Goal: Communication & Community: Answer question/provide support

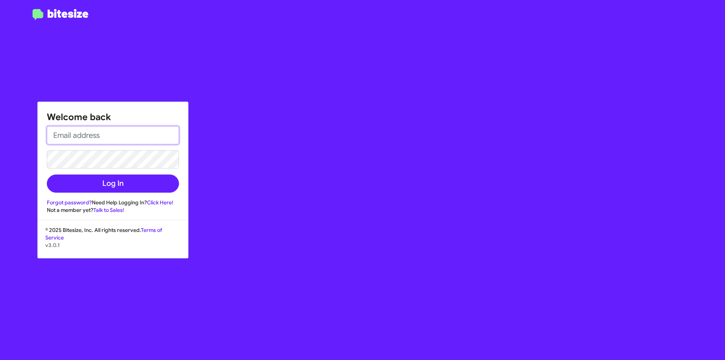
click at [107, 138] on input "email" at bounding box center [113, 135] width 132 height 18
click at [133, 135] on input "email" at bounding box center [113, 135] width 132 height 18
click at [133, 135] on input "amullins" at bounding box center [113, 135] width 132 height 18
type input "[EMAIL_ADDRESS][DOMAIN_NAME]"
click at [47, 175] on button "Log In" at bounding box center [113, 184] width 132 height 18
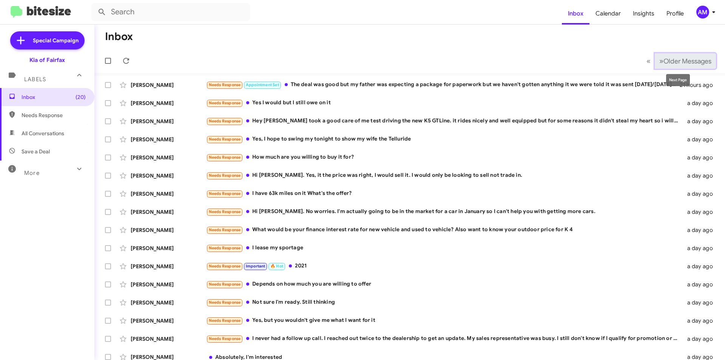
click at [656, 66] on button "» Next Older Messages" at bounding box center [685, 60] width 61 height 15
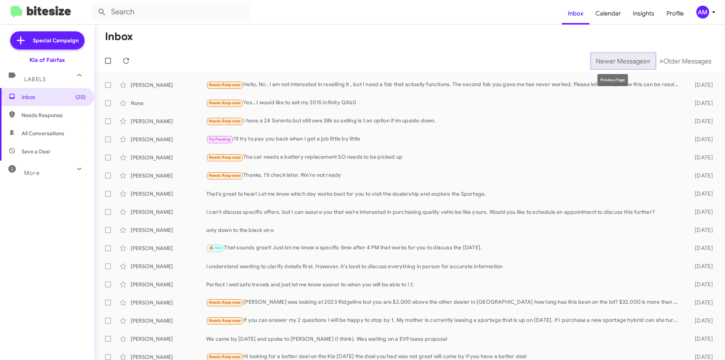
click at [596, 65] on span "Newer Messages" at bounding box center [621, 61] width 51 height 8
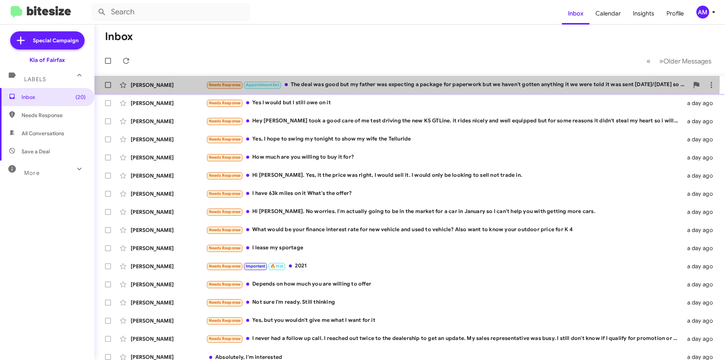
click at [398, 82] on div "Needs Response Appointment Set The deal was good but my father was expecting a …" at bounding box center [447, 84] width 483 height 9
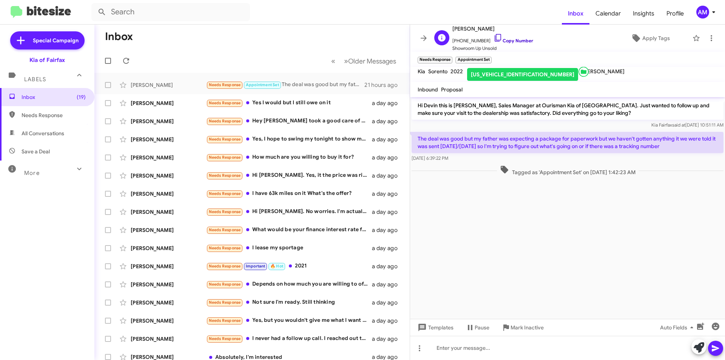
click at [501, 39] on link "Copy Number" at bounding box center [514, 41] width 40 height 6
click at [599, 352] on div at bounding box center [567, 348] width 315 height 24
click at [328, 97] on div "[PERSON_NAME] Needs Response Yes I would but I still owe on it a day ago" at bounding box center [251, 103] width 303 height 15
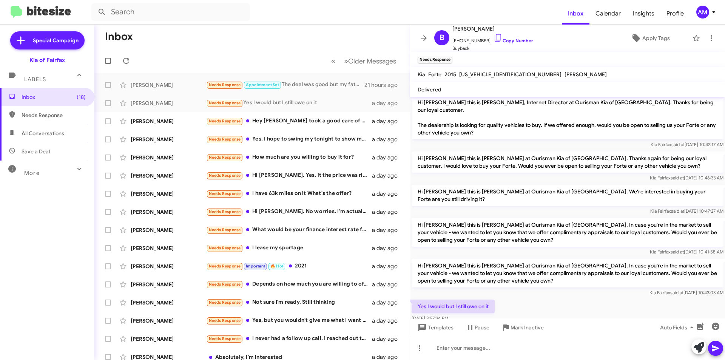
scroll to position [4, 0]
click at [699, 351] on icon at bounding box center [699, 347] width 11 height 11
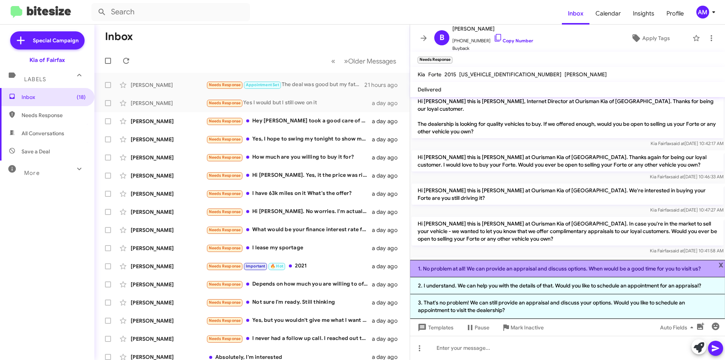
click at [547, 272] on li "1. No problem at all! We can provide an appraisal and discuss options. When wou…" at bounding box center [567, 268] width 315 height 17
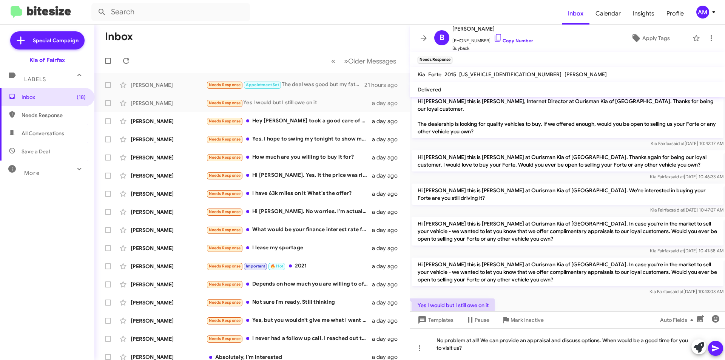
click at [715, 349] on icon at bounding box center [715, 348] width 7 height 6
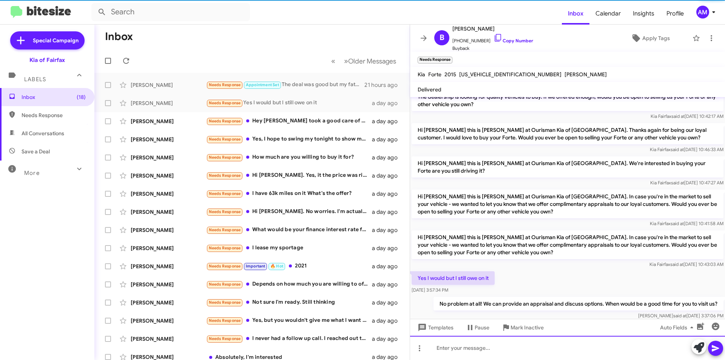
scroll to position [32, 0]
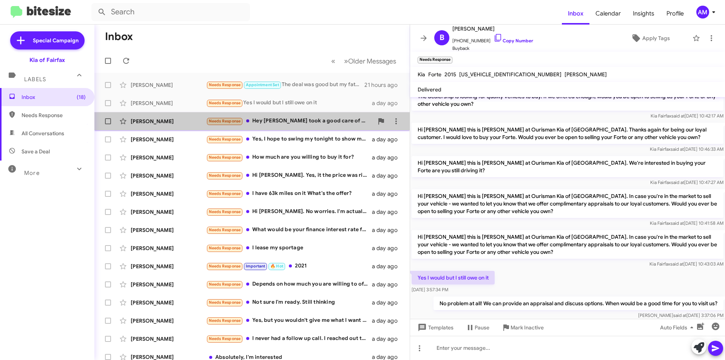
click at [311, 122] on div "Needs Response Hey [PERSON_NAME] took a good care of me test driving the new K5…" at bounding box center [289, 121] width 167 height 9
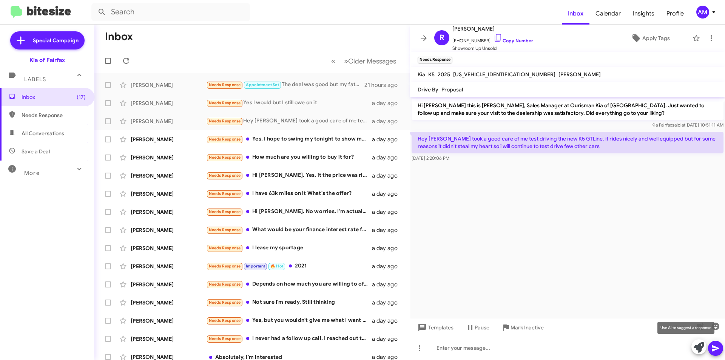
click at [700, 347] on icon at bounding box center [699, 347] width 11 height 11
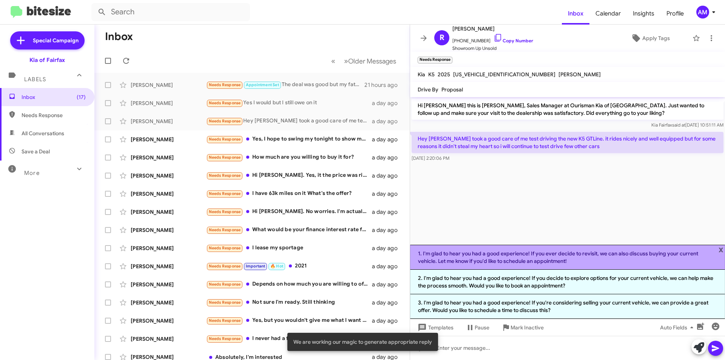
click at [531, 259] on li "1. I'm glad to hear you had a good experience! If you ever decide to revisit, w…" at bounding box center [567, 257] width 315 height 25
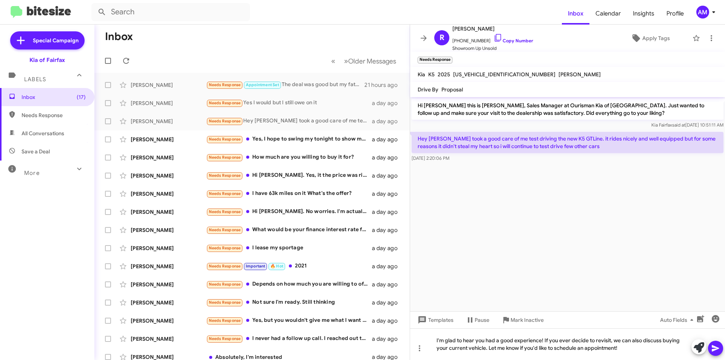
click at [714, 350] on icon at bounding box center [715, 348] width 7 height 6
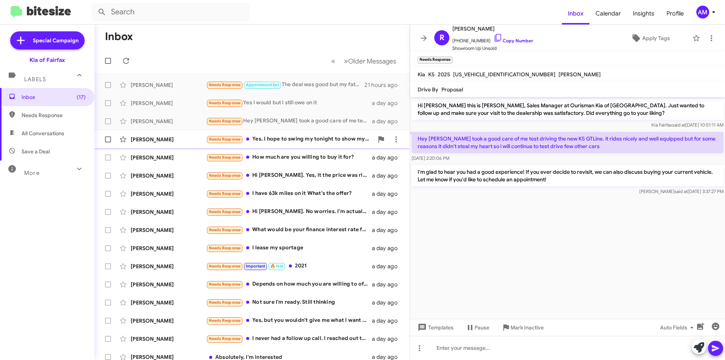
click at [271, 136] on div "Needs Response Yes, I hope to swing my tonight to show my wife the Telluride" at bounding box center [289, 139] width 167 height 9
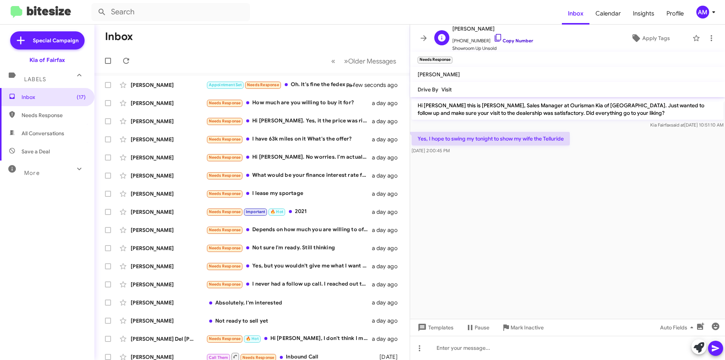
click at [504, 40] on link "Copy Number" at bounding box center [514, 41] width 40 height 6
click at [493, 354] on div at bounding box center [567, 348] width 315 height 24
click at [311, 84] on div "Appointment Set Needs Response Oh. It's fine the fedex people just dropped it o…" at bounding box center [289, 84] width 167 height 9
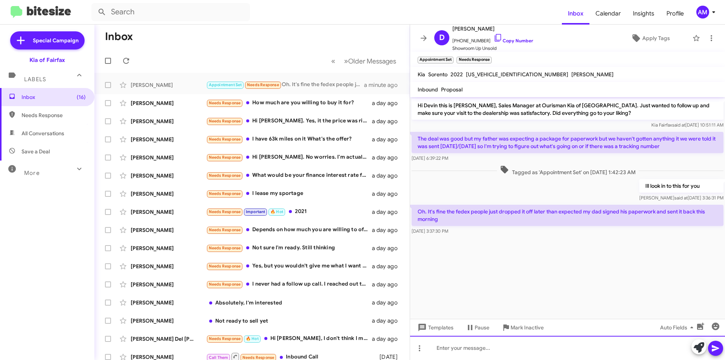
click at [565, 347] on div at bounding box center [567, 348] width 315 height 24
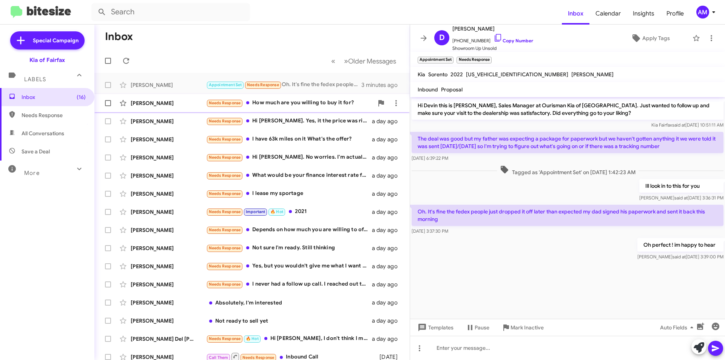
click at [309, 109] on div "[PERSON_NAME] Needs Response How much are you willing to buy it for? a day ago" at bounding box center [251, 103] width 303 height 15
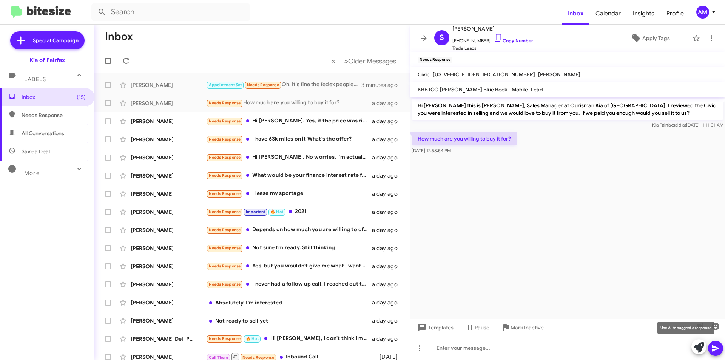
click at [698, 345] on icon at bounding box center [699, 347] width 11 height 11
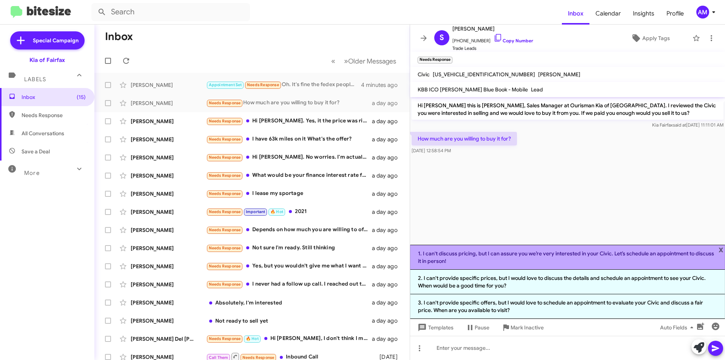
click at [527, 260] on li "1. I can't discuss pricing, but I can assure you we’re very interested in your …" at bounding box center [567, 257] width 315 height 25
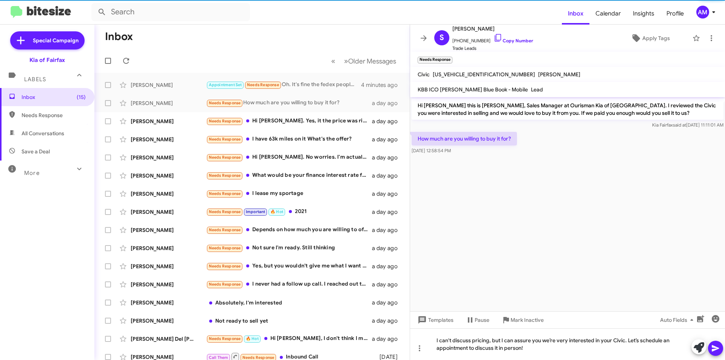
click at [714, 351] on icon at bounding box center [715, 348] width 7 height 6
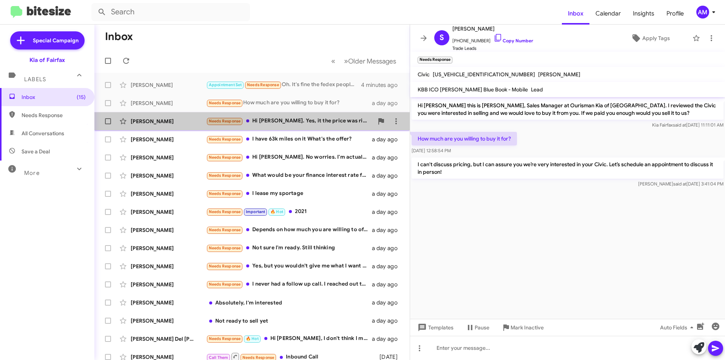
click at [282, 123] on div "Needs Response Hi [PERSON_NAME]. Yes, it the price was right, I would sell it. …" at bounding box center [289, 121] width 167 height 9
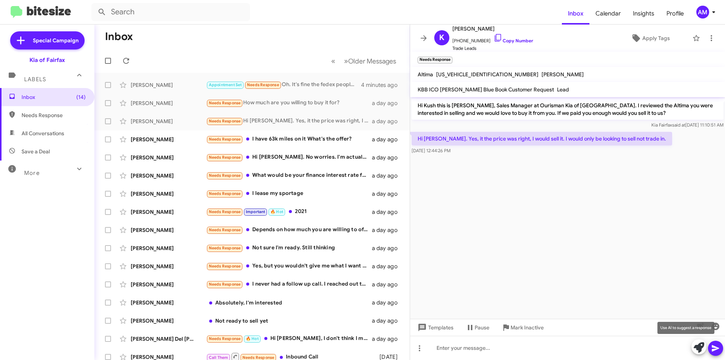
click at [700, 349] on icon at bounding box center [699, 347] width 11 height 11
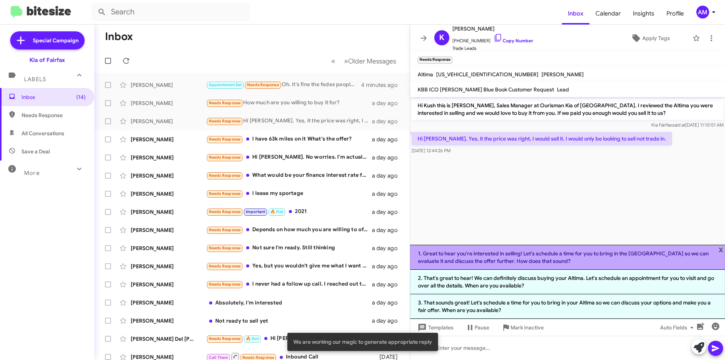
click at [480, 258] on li "1. Great to hear you're interested in selling! Let's schedule a time for you to…" at bounding box center [567, 257] width 315 height 25
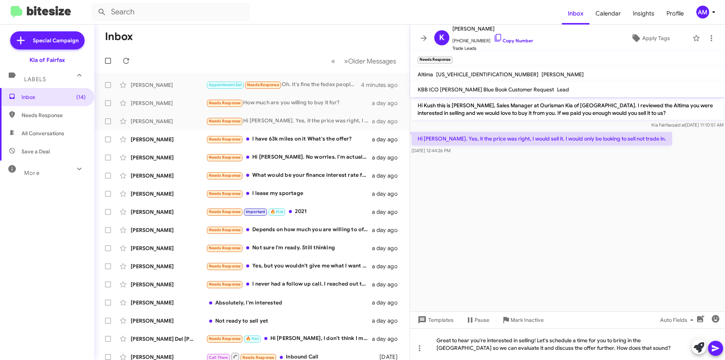
click at [709, 345] on button at bounding box center [715, 348] width 15 height 15
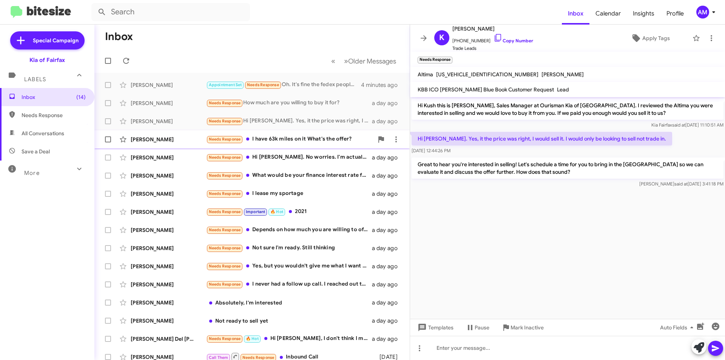
click at [334, 138] on div "Needs Response I have 63k miles on it What's the offer?" at bounding box center [289, 139] width 167 height 9
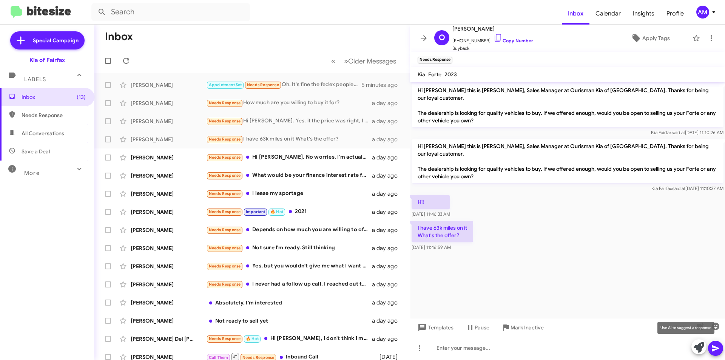
click at [699, 349] on icon at bounding box center [699, 347] width 11 height 11
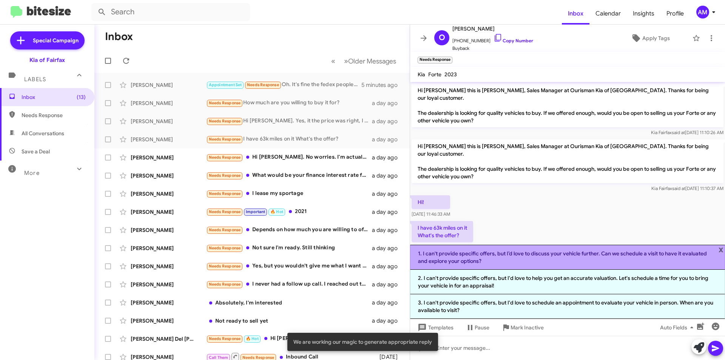
click at [541, 259] on li "1. I can't provide specific offers, but I’d love to discuss your vehicle furthe…" at bounding box center [567, 257] width 315 height 25
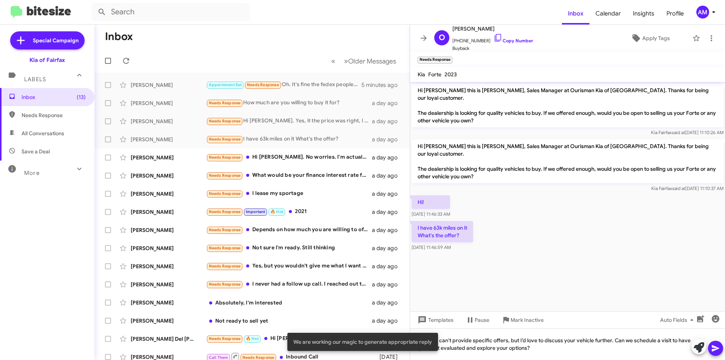
click at [715, 345] on icon at bounding box center [715, 348] width 9 height 9
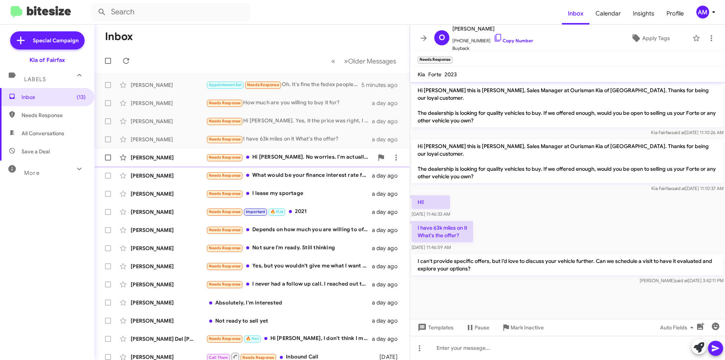
click at [352, 159] on div "Needs Response Hi [PERSON_NAME]. No worries. I'm actually going to be in the ma…" at bounding box center [289, 157] width 167 height 9
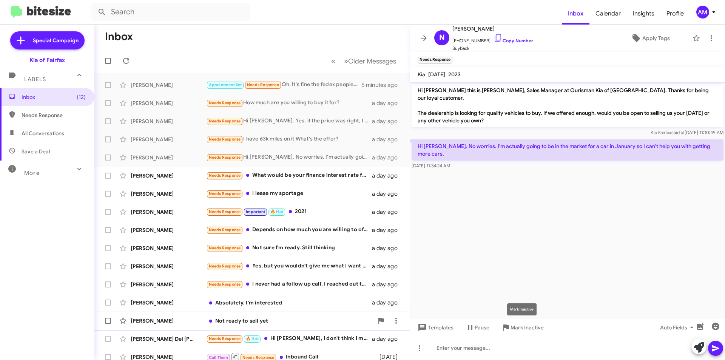
click at [513, 329] on span "Mark Inactive" at bounding box center [527, 328] width 33 height 14
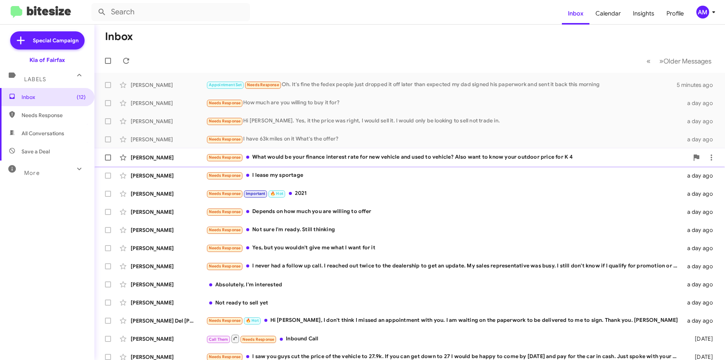
click at [387, 158] on div "Needs Response What would be your finance interest rate for new vehicle and use…" at bounding box center [447, 157] width 483 height 9
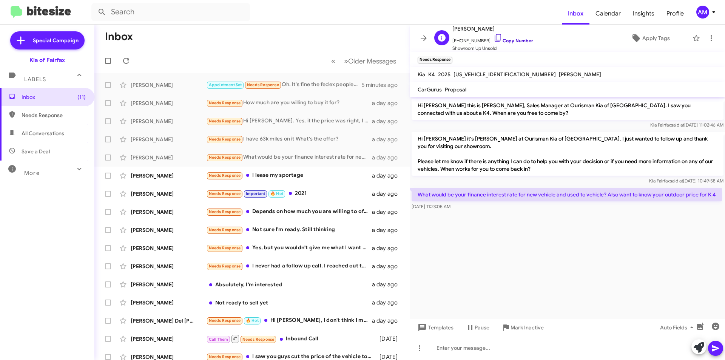
click at [509, 39] on link "Copy Number" at bounding box center [514, 41] width 40 height 6
click at [553, 342] on div at bounding box center [567, 348] width 315 height 24
click at [519, 42] on link "Copy Number" at bounding box center [514, 41] width 40 height 6
click at [453, 188] on p "What would be your finance interest rate for new vehicle and used to vehicle? A…" at bounding box center [567, 195] width 311 height 14
click at [452, 188] on p "What would be your finance interest rate for new vehicle and used to vehicle? A…" at bounding box center [567, 195] width 311 height 14
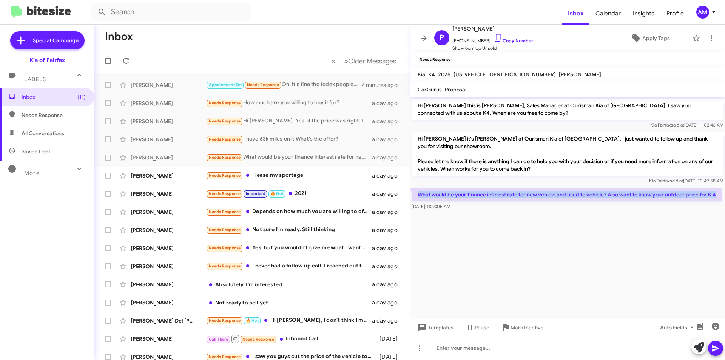
click at [452, 188] on p "What would be your finance interest rate for new vehicle and used to vehicle? A…" at bounding box center [567, 195] width 311 height 14
copy p "What would be your finance interest rate for new vehicle and used to vehicle? A…"
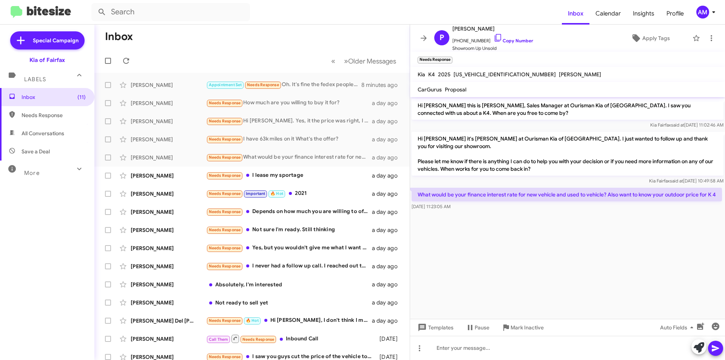
drag, startPoint x: 548, startPoint y: 307, endPoint x: 466, endPoint y: 291, distance: 83.6
click at [549, 307] on cdk-virtual-scroll-viewport "Hi [PERSON_NAME] this is [PERSON_NAME], Sales Manager at Ourisman Kia of [GEOGR…" at bounding box center [567, 208] width 315 height 222
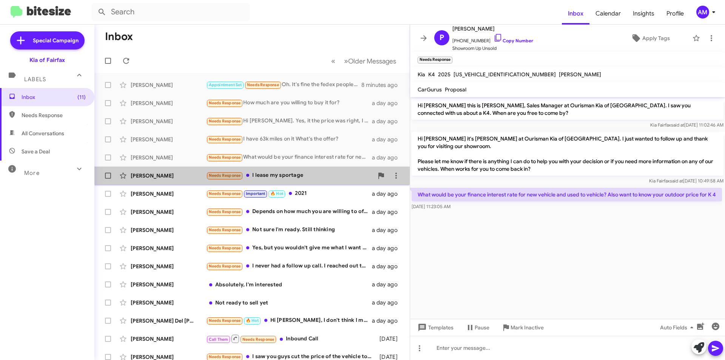
click at [322, 177] on div "Needs Response I lease my sportage" at bounding box center [289, 175] width 167 height 9
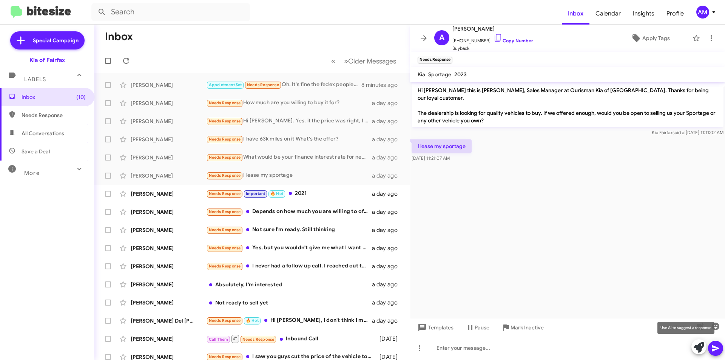
click at [700, 345] on icon at bounding box center [699, 347] width 11 height 11
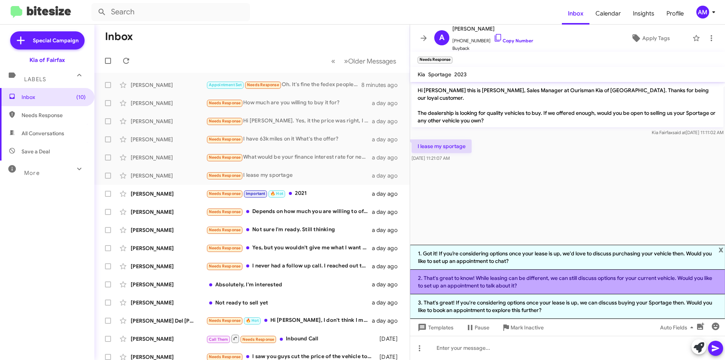
click at [541, 280] on li "2. That's great to know! While leasing can be different, we can still discuss o…" at bounding box center [567, 282] width 315 height 25
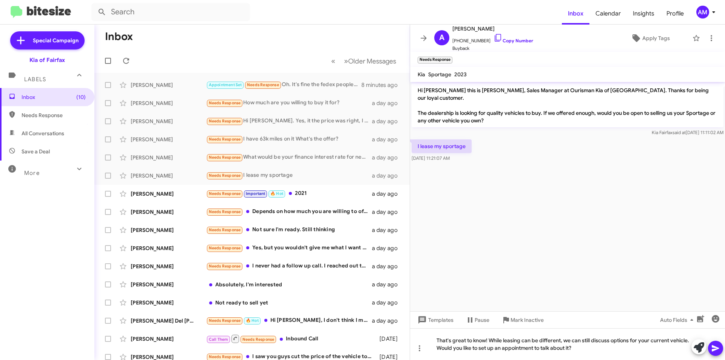
click at [718, 341] on span at bounding box center [715, 348] width 9 height 15
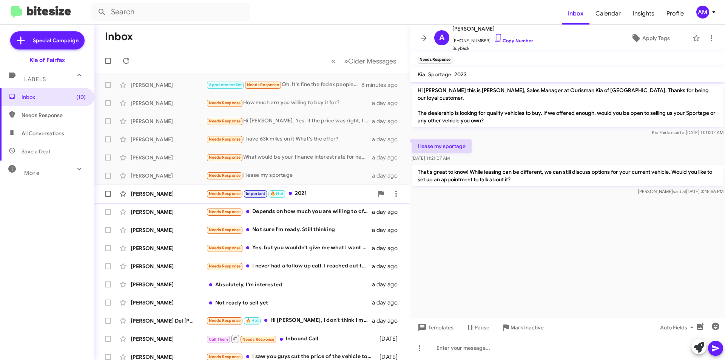
drag, startPoint x: 294, startPoint y: 193, endPoint x: 291, endPoint y: 198, distance: 5.8
click at [292, 196] on div "Needs Response Important 🔥 Hot 2021" at bounding box center [289, 193] width 167 height 9
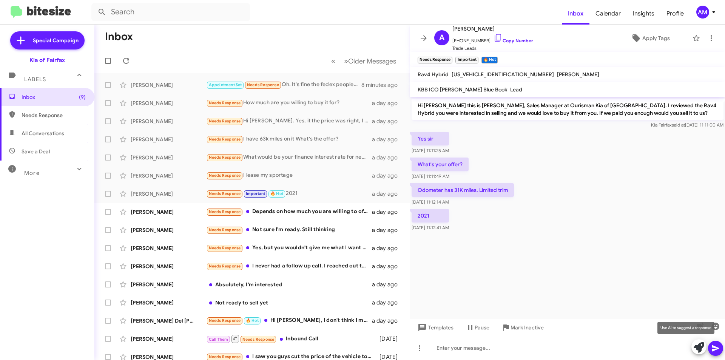
click at [699, 346] on icon at bounding box center [699, 347] width 11 height 11
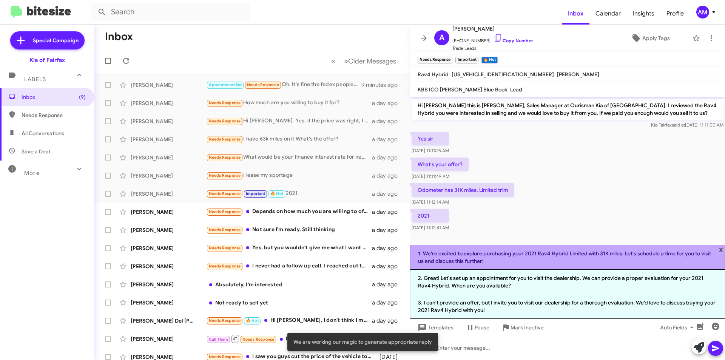
click at [515, 254] on li "1. We're excited to explore purchasing your 2021 Rav4 Hybrid Limited with 31K m…" at bounding box center [567, 257] width 315 height 25
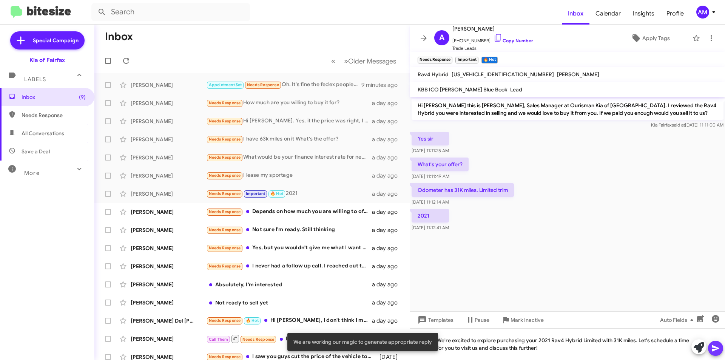
click at [716, 346] on icon at bounding box center [715, 348] width 9 height 9
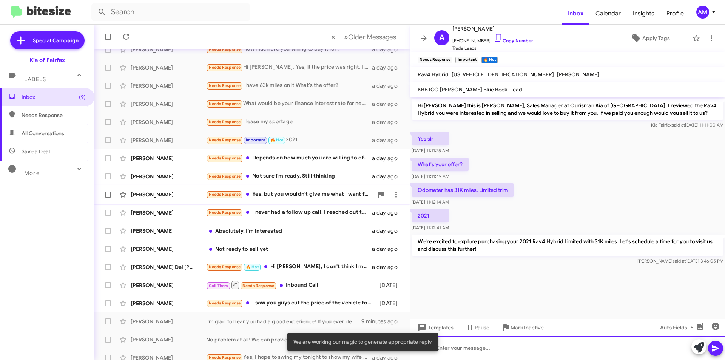
scroll to position [60, 0]
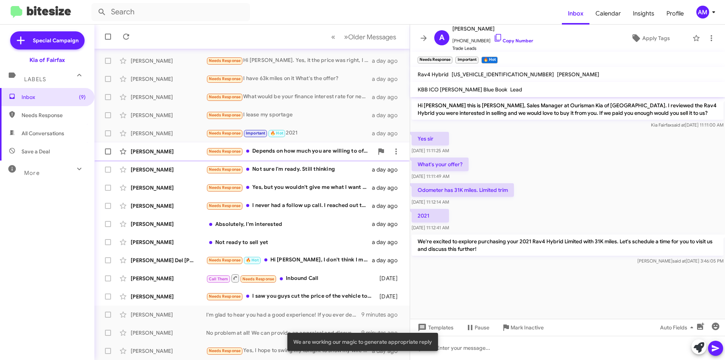
click at [326, 153] on div "Needs Response Depends on how much you are willing to offer" at bounding box center [289, 151] width 167 height 9
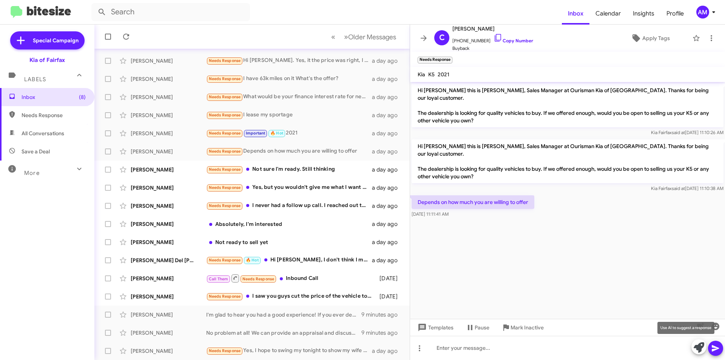
click at [705, 346] on button at bounding box center [699, 346] width 15 height 15
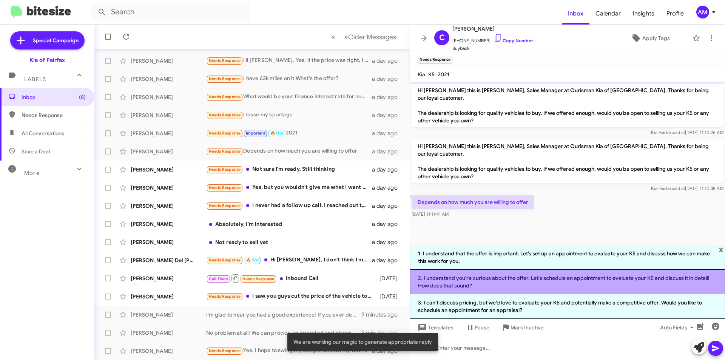
click at [495, 287] on li "2. I understand you're curious about the offer. Let's schedule an appointment t…" at bounding box center [567, 282] width 315 height 25
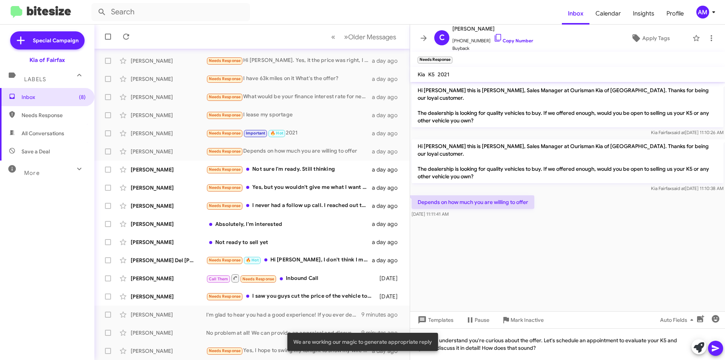
click at [712, 351] on icon at bounding box center [715, 348] width 9 height 9
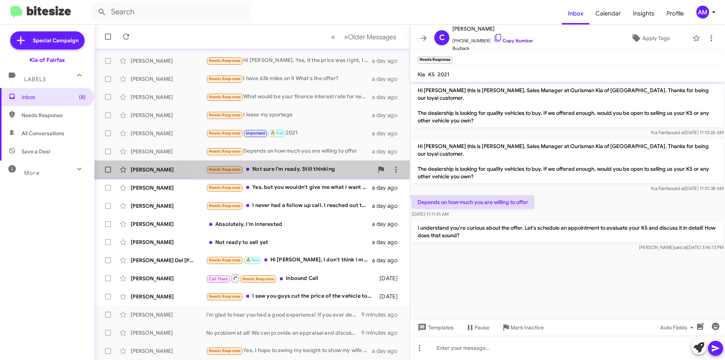
click at [275, 172] on div "Needs Response Not sure I'm ready. Still thinking" at bounding box center [289, 169] width 167 height 9
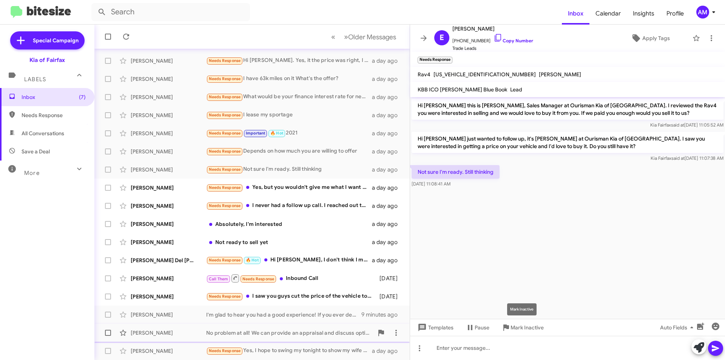
click at [533, 325] on span "Mark Inactive" at bounding box center [527, 328] width 33 height 14
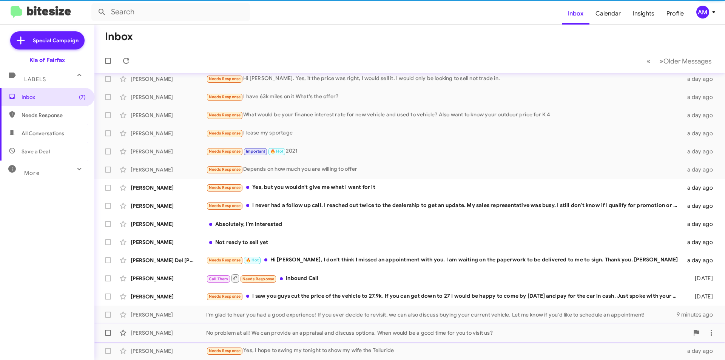
scroll to position [42, 0]
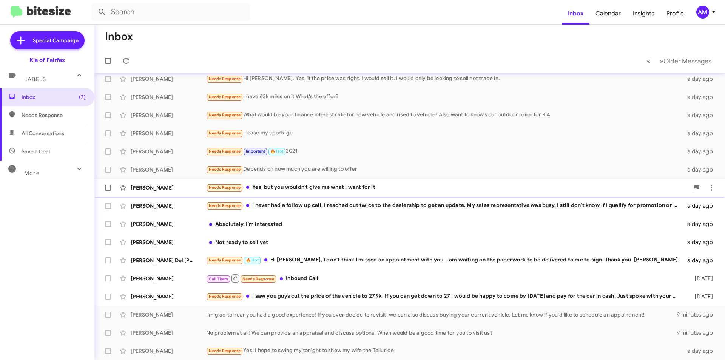
click at [360, 186] on div "Needs Response Yes, but you wouldn't give me what I want for it" at bounding box center [447, 187] width 483 height 9
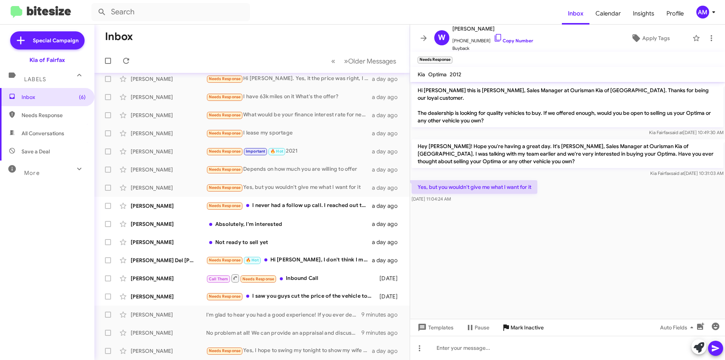
click at [525, 331] on span "Mark Inactive" at bounding box center [527, 328] width 33 height 14
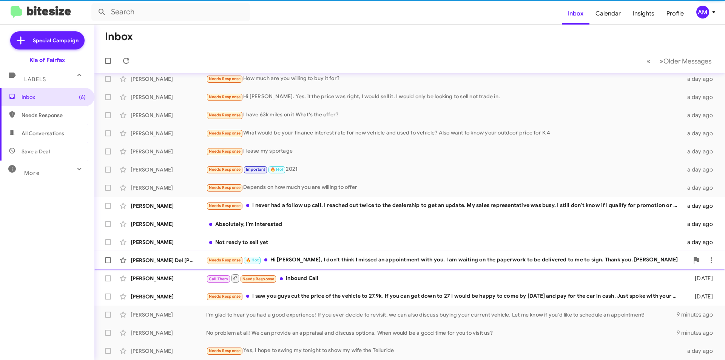
scroll to position [24, 0]
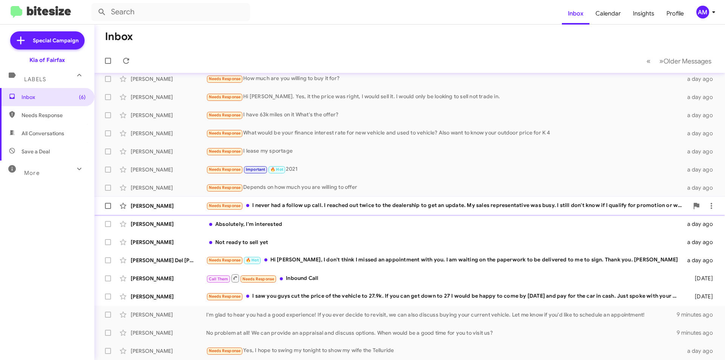
click at [351, 207] on div "Needs Response I never had a follow up call. I reached out twice to the dealers…" at bounding box center [447, 205] width 483 height 9
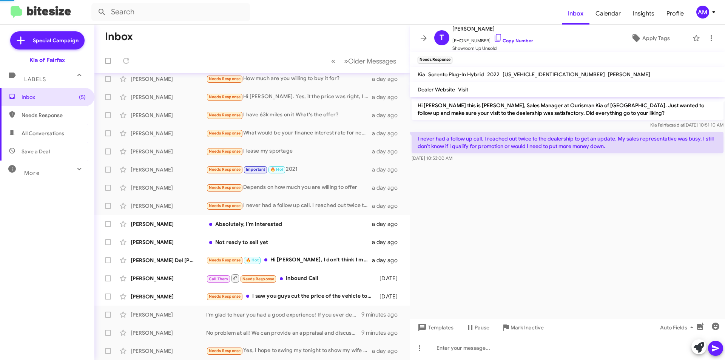
scroll to position [79, 0]
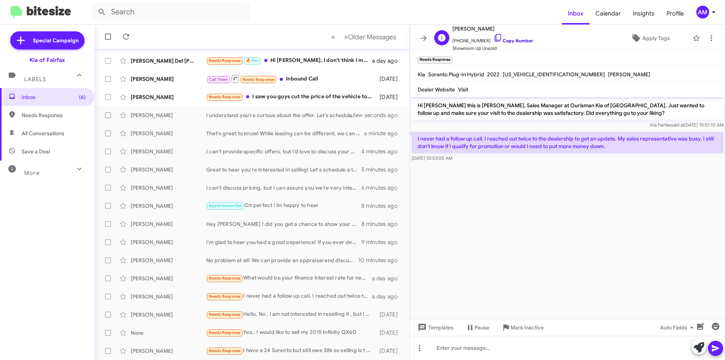
click at [521, 41] on link "Copy Number" at bounding box center [514, 41] width 40 height 6
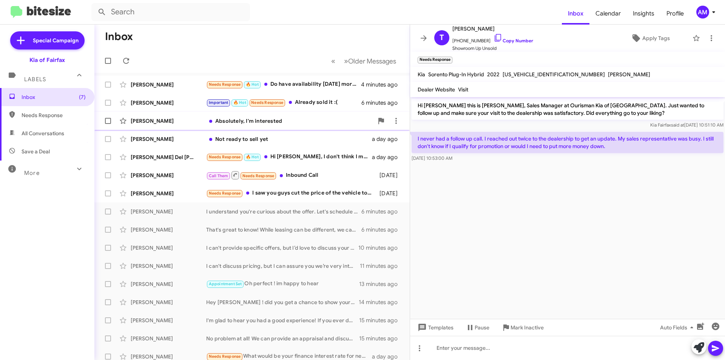
scroll to position [0, 0]
click at [307, 83] on div "Needs Response 🔥 Hot Do have availability [DATE] morning?" at bounding box center [289, 84] width 167 height 9
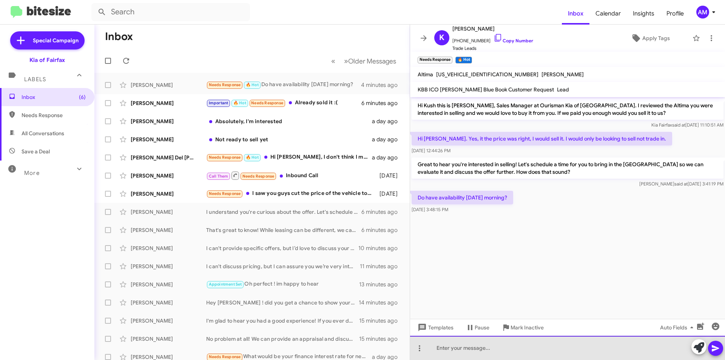
click at [508, 354] on div at bounding box center [567, 348] width 315 height 24
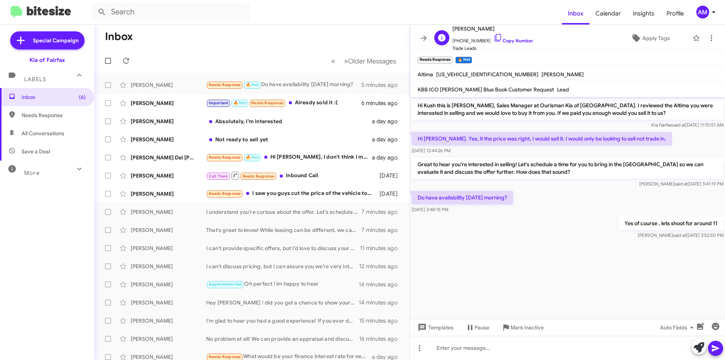
click at [509, 45] on span "Trade Leads" at bounding box center [493, 49] width 81 height 8
click at [509, 41] on link "Copy Number" at bounding box center [514, 41] width 40 height 6
